Goal: Information Seeking & Learning: Find specific fact

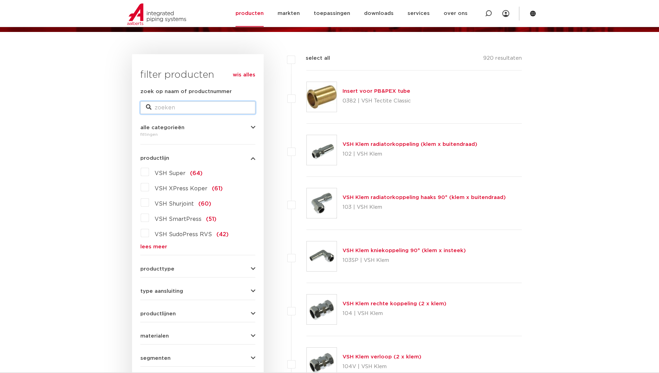
click at [194, 106] on input "zoek op naam of productnummer" at bounding box center [197, 107] width 115 height 13
click at [488, 10] on icon at bounding box center [488, 13] width 7 height 7
click at [206, 110] on input "zoek op naam of productnummer" at bounding box center [197, 107] width 115 height 13
type input "6243G"
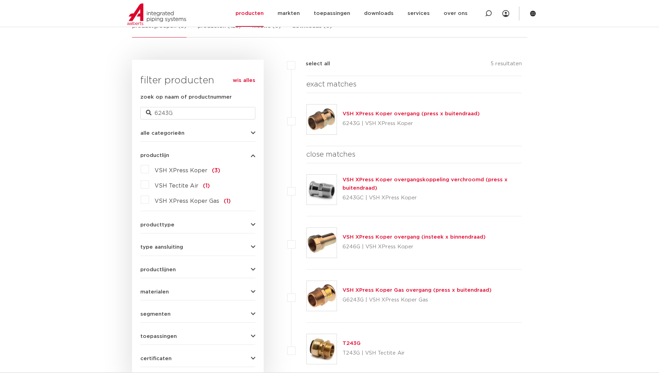
scroll to position [41, 0]
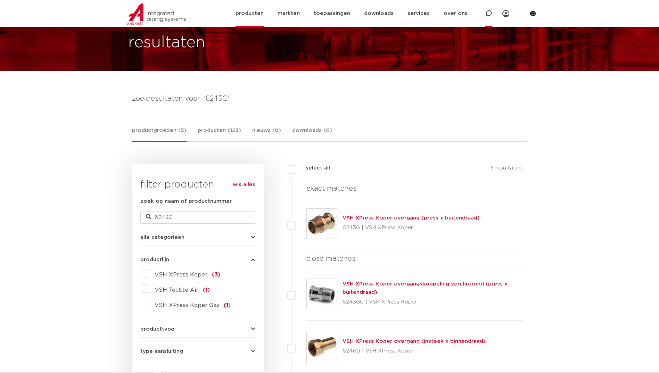
click at [487, 15] on icon at bounding box center [488, 13] width 8 height 8
type input "38280"
click button "Zoeken" at bounding box center [0, 0] width 0 height 0
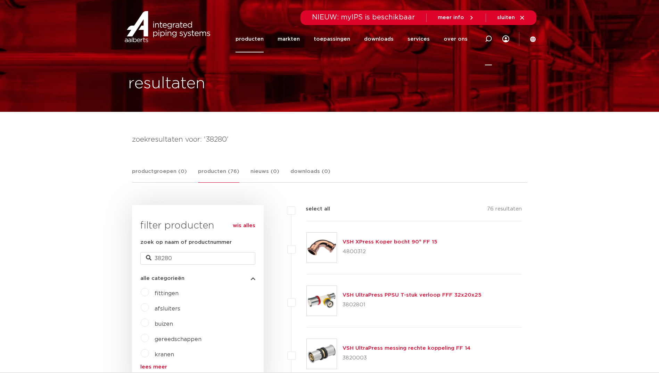
click at [486, 40] on icon at bounding box center [488, 38] width 7 height 7
type input "38490"
click button "Zoeken" at bounding box center [0, 0] width 0 height 0
click at [490, 38] on icon at bounding box center [488, 38] width 7 height 7
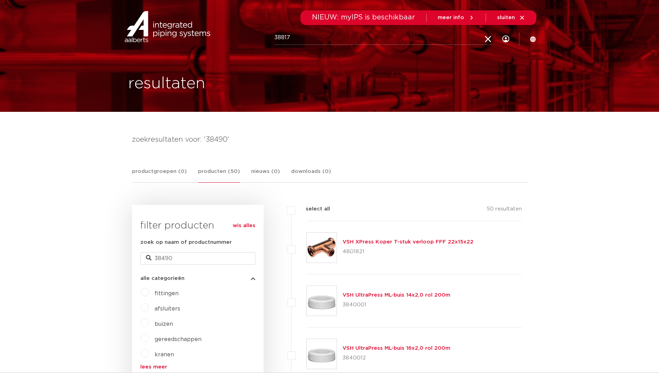
type input "38817"
click button "Zoeken" at bounding box center [0, 0] width 0 height 0
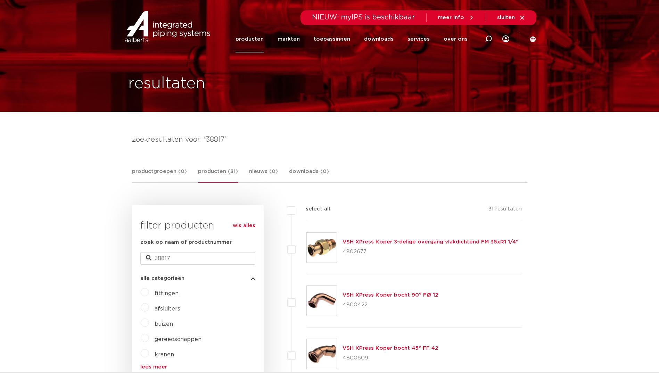
click at [485, 37] on icon at bounding box center [488, 38] width 7 height 7
type input "C1435"
click button "Zoeken" at bounding box center [0, 0] width 0 height 0
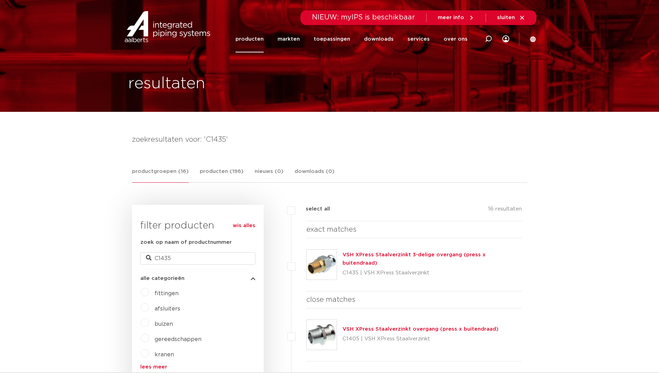
click at [312, 267] on img at bounding box center [322, 265] width 30 height 30
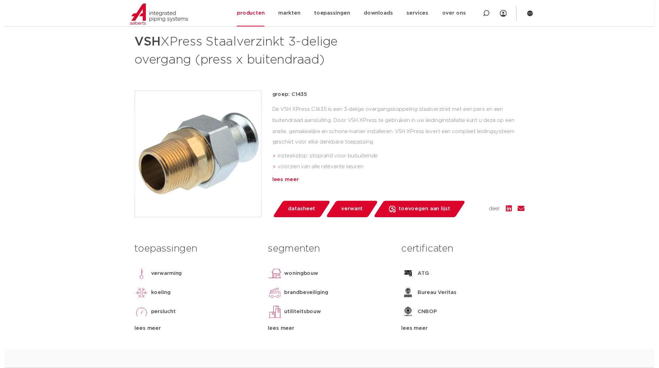
scroll to position [120, 0]
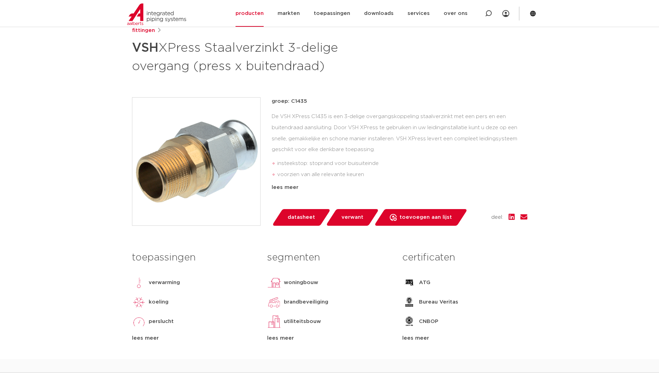
click at [307, 215] on span "datasheet" at bounding box center [301, 217] width 27 height 11
